Goal: Task Accomplishment & Management: Manage account settings

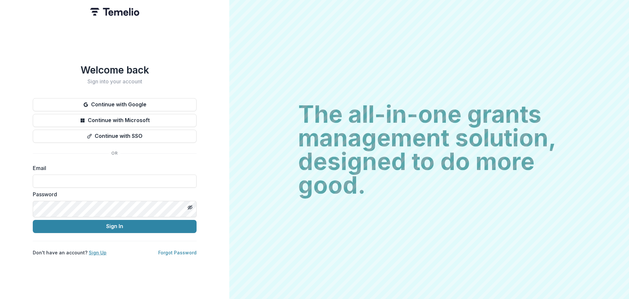
drag, startPoint x: 110, startPoint y: 271, endPoint x: 123, endPoint y: 262, distance: 15.4
click at [107, 255] on link "Sign Up" at bounding box center [98, 252] width 18 height 6
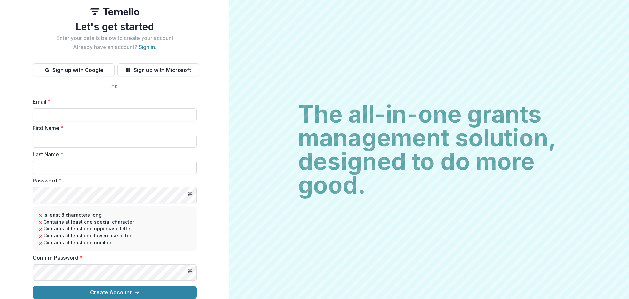
scroll to position [73, 0]
click at [133, 285] on button "Create Account" at bounding box center [115, 291] width 164 height 13
click at [46, 108] on input "Email *" at bounding box center [115, 114] width 164 height 13
type input "**********"
click at [82, 134] on input "First Name *" at bounding box center [115, 140] width 164 height 13
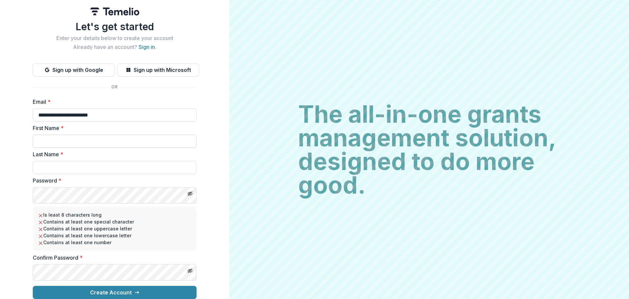
type input "*****"
click at [67, 161] on input "Last Name *" at bounding box center [115, 167] width 164 height 13
type input "**********"
click at [187, 191] on icon "Toggle password visibility" at bounding box center [189, 193] width 5 height 5
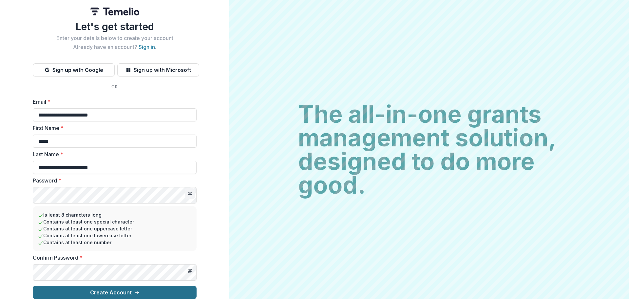
click at [82, 287] on button "Create Account" at bounding box center [115, 291] width 164 height 13
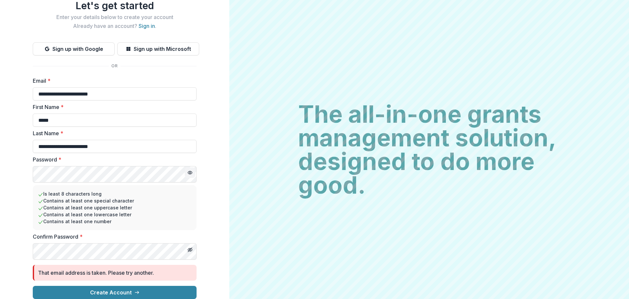
scroll to position [0, 0]
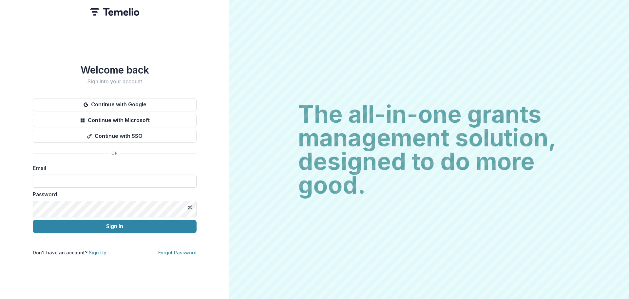
click at [71, 187] on input at bounding box center [115, 180] width 164 height 13
type input "**********"
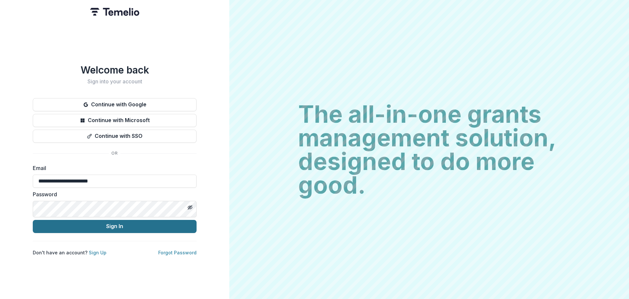
click at [88, 233] on button "Sign In" at bounding box center [115, 226] width 164 height 13
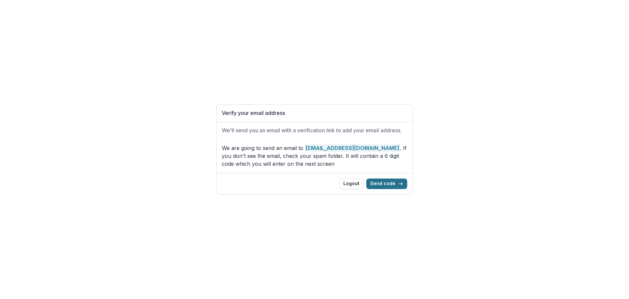
click at [401, 189] on button "Send code" at bounding box center [386, 183] width 41 height 10
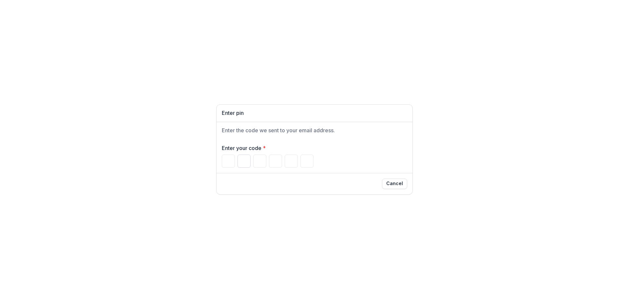
type input "*"
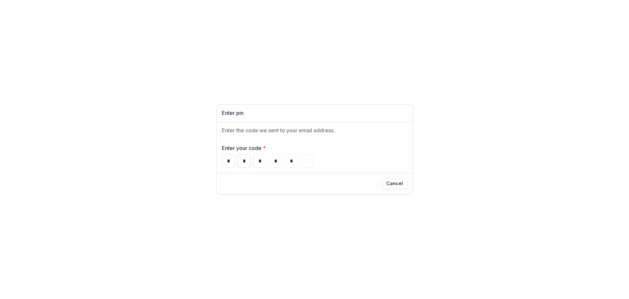
type input "*"
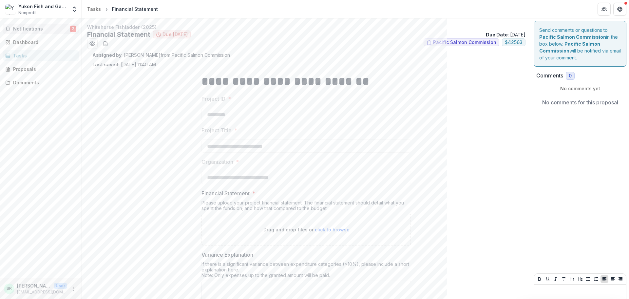
drag, startPoint x: 21, startPoint y: 34, endPoint x: 29, endPoint y: 36, distance: 7.7
click at [21, 32] on span "Notifications" at bounding box center [41, 29] width 57 height 6
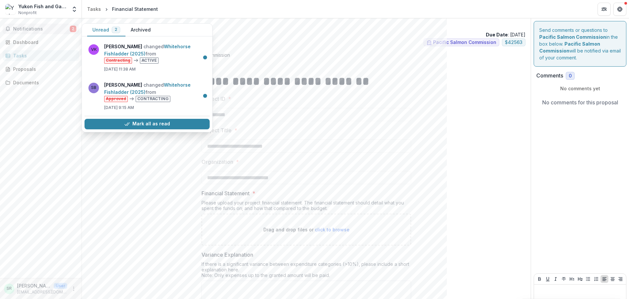
click at [30, 34] on button "Notifications 2" at bounding box center [41, 29] width 76 height 10
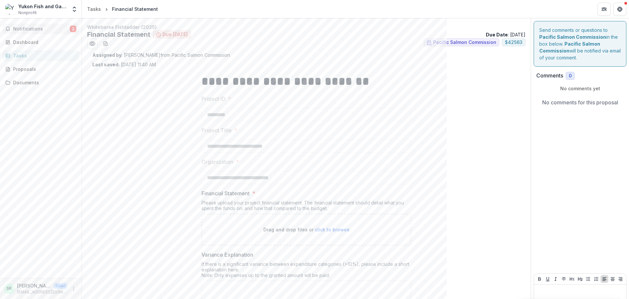
click at [43, 32] on span "Notifications" at bounding box center [41, 29] width 57 height 6
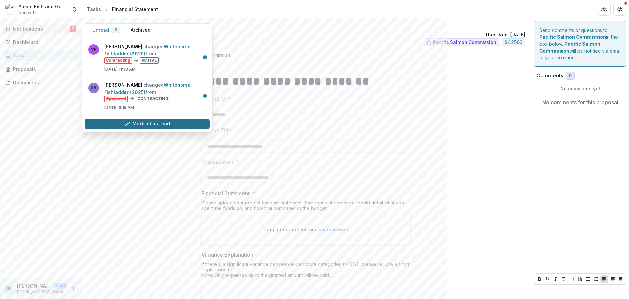
click at [129, 129] on button "Mark all as read" at bounding box center [147, 124] width 125 height 10
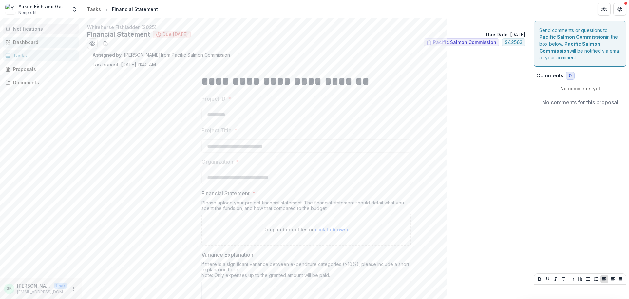
click at [40, 46] on div "Dashboard" at bounding box center [43, 42] width 61 height 7
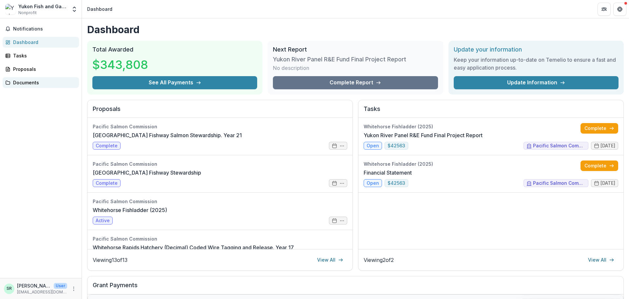
click at [31, 86] on div "Documents" at bounding box center [43, 82] width 61 height 7
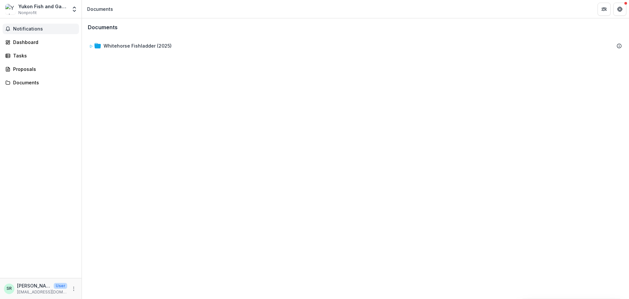
click at [32, 32] on span "Notifications" at bounding box center [44, 29] width 63 height 6
click at [32, 46] on div "Dashboard" at bounding box center [43, 42] width 61 height 7
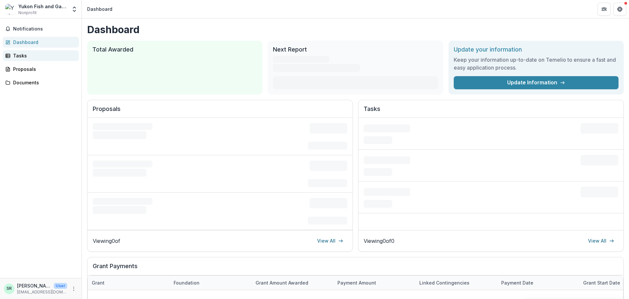
click at [26, 59] on div "Tasks" at bounding box center [43, 55] width 61 height 7
